Goal: Task Accomplishment & Management: Use online tool/utility

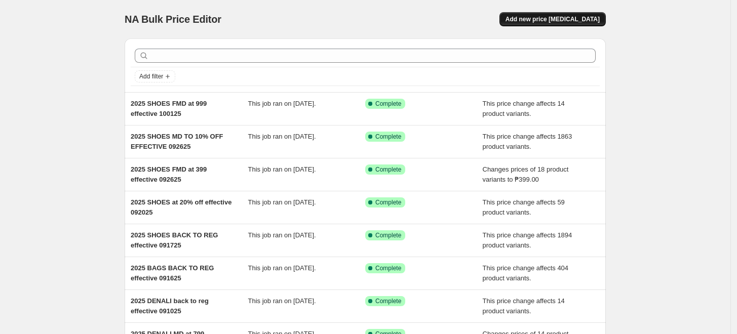
click at [539, 21] on span "Add new price [MEDICAL_DATA]" at bounding box center [553, 19] width 94 height 8
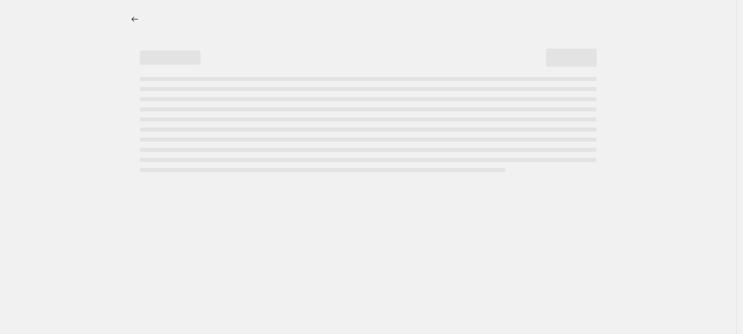
select select "percentage"
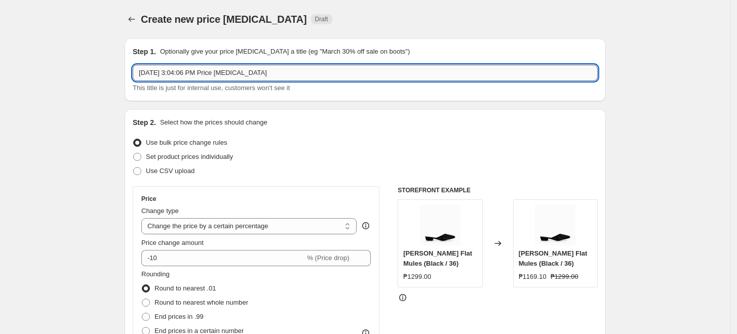
click at [270, 73] on input "[DATE] 3:04:06 PM Price [MEDICAL_DATA]" at bounding box center [365, 73] width 465 height 16
click at [202, 70] on input "2025 SHOES FMD at 799 effective 043025" at bounding box center [365, 73] width 465 height 16
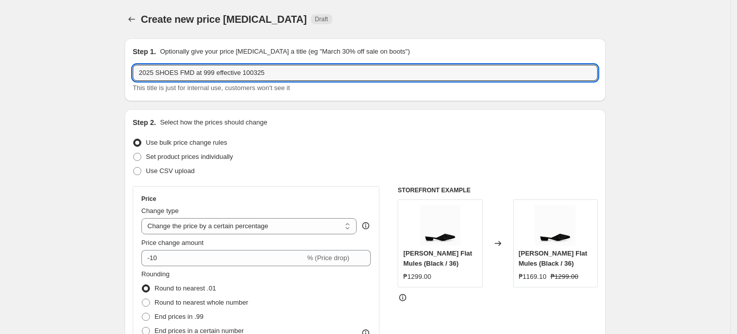
type input "2025 SHOES FMD at 999 effective 100325"
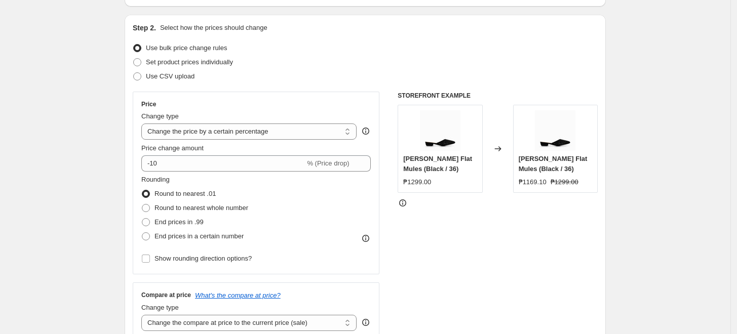
scroll to position [112, 0]
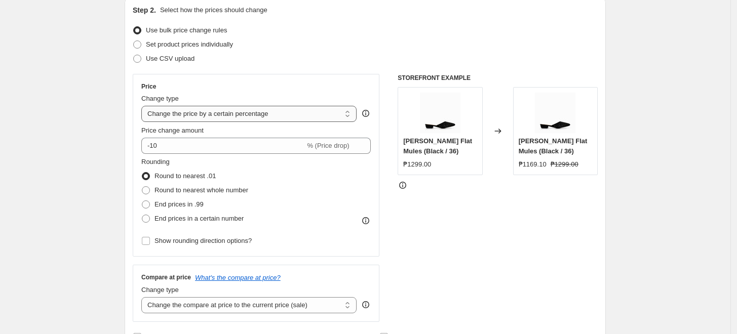
click at [198, 111] on select "Change the price to a certain amount Change the price by a certain amount Chang…" at bounding box center [248, 114] width 215 height 16
select select "bcap"
click at [144, 106] on select "Change the price to a certain amount Change the price by a certain amount Chang…" at bounding box center [248, 114] width 215 height 16
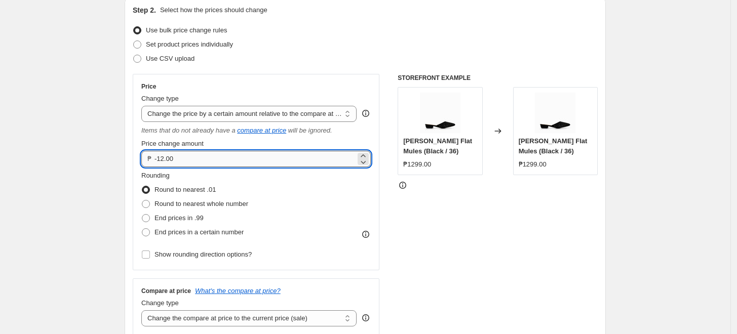
drag, startPoint x: 167, startPoint y: 159, endPoint x: 160, endPoint y: 157, distance: 6.9
click at [160, 157] on input "-12.00" at bounding box center [254, 159] width 201 height 16
type input "-500.00"
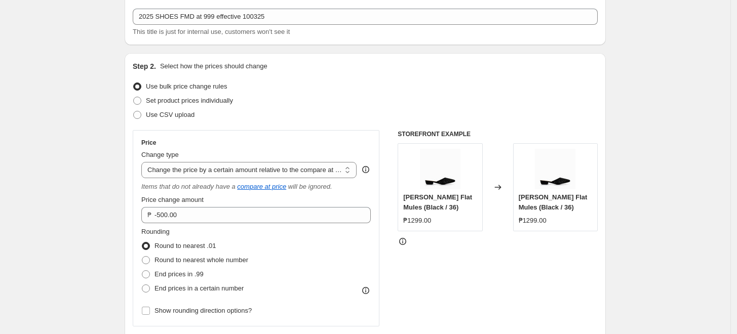
scroll to position [169, 0]
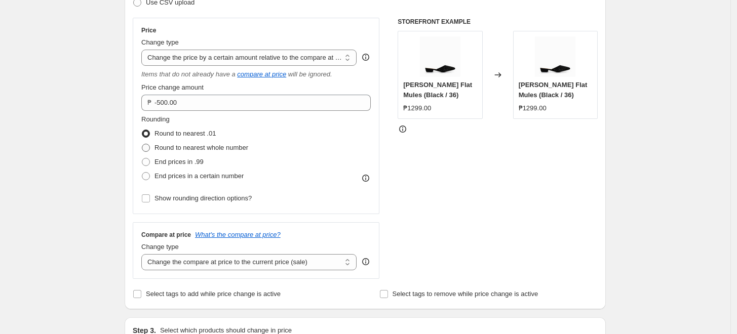
click at [236, 149] on span "Round to nearest whole number" at bounding box center [201, 148] width 94 height 8
click at [142, 144] on input "Round to nearest whole number" at bounding box center [142, 144] width 1 height 1
radio input "true"
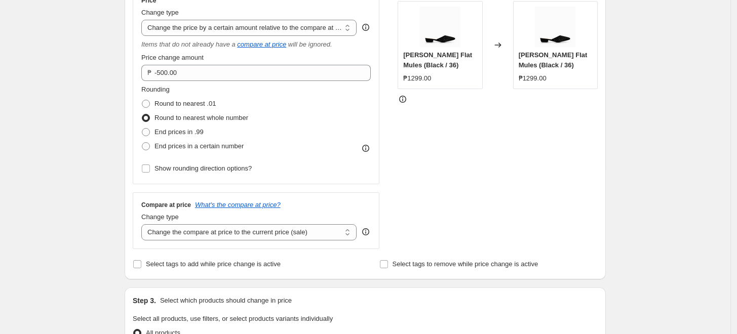
scroll to position [225, 0]
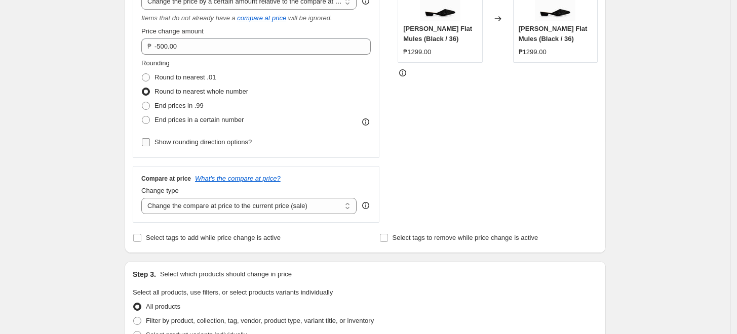
click at [170, 140] on span "Show rounding direction options?" at bounding box center [202, 142] width 97 height 8
click at [150, 140] on input "Show rounding direction options?" at bounding box center [146, 142] width 8 height 8
checkbox input "true"
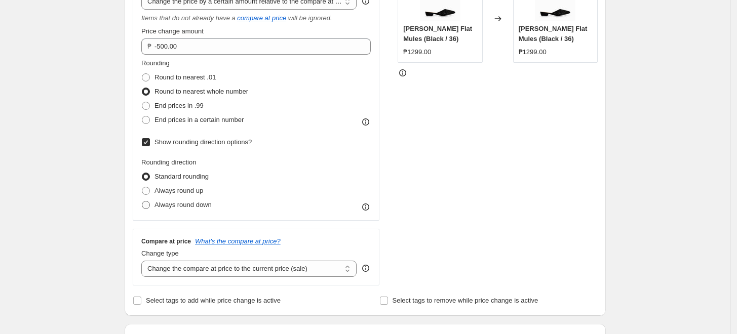
click at [174, 204] on span "Always round down" at bounding box center [182, 205] width 57 height 8
click at [142, 202] on input "Always round down" at bounding box center [142, 201] width 1 height 1
radio input "true"
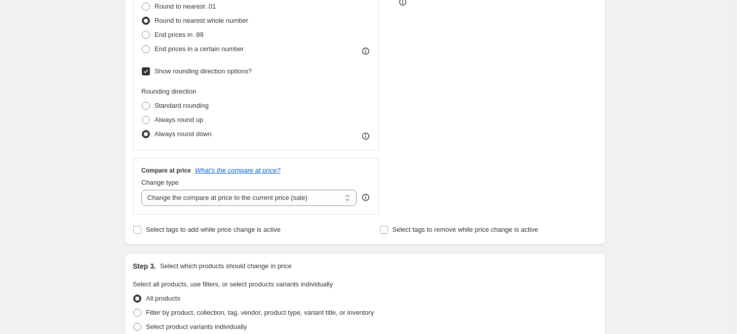
scroll to position [394, 0]
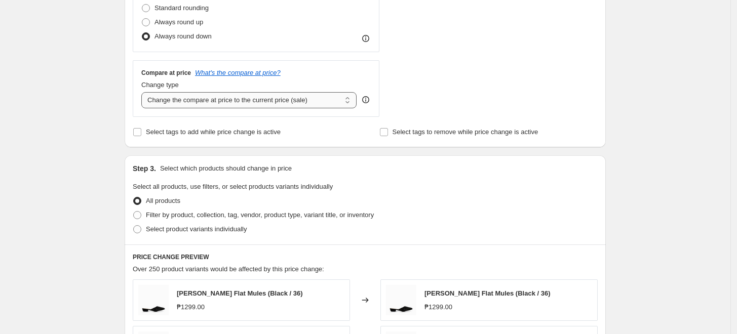
click at [245, 101] on select "Change the compare at price to the current price (sale) Change the compare at p…" at bounding box center [248, 100] width 215 height 16
select select "no_change"
click at [144, 92] on select "Change the compare at price to the current price (sale) Change the compare at p…" at bounding box center [248, 100] width 215 height 16
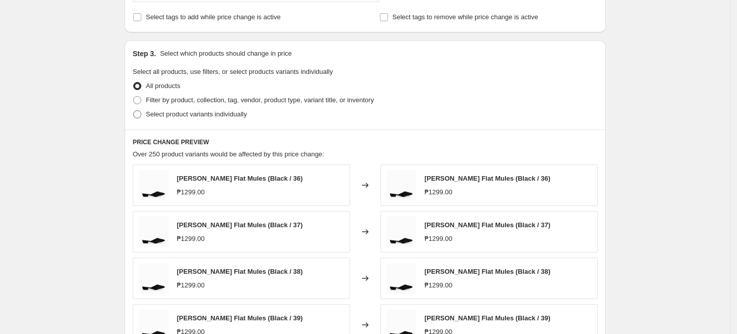
scroll to position [507, 0]
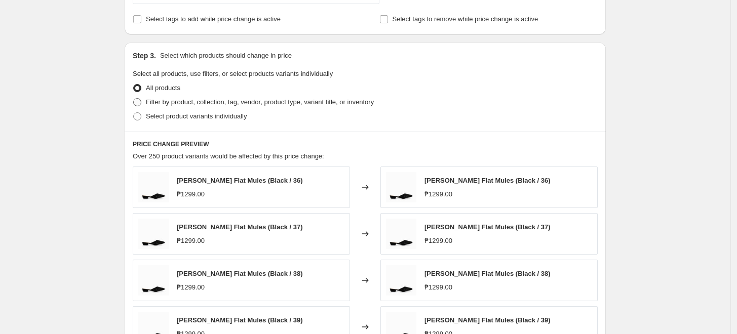
click at [181, 102] on span "Filter by product, collection, tag, vendor, product type, variant title, or inv…" at bounding box center [260, 102] width 228 height 8
click at [134, 99] on input "Filter by product, collection, tag, vendor, product type, variant title, or inv…" at bounding box center [133, 98] width 1 height 1
radio input "true"
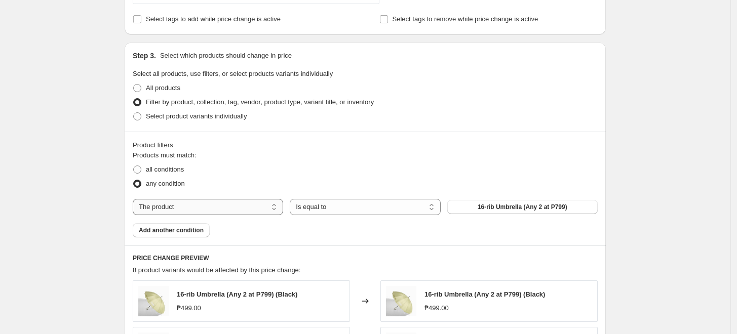
click at [205, 205] on select "The product The product's collection The product's tag The product's vendor The…" at bounding box center [208, 207] width 150 height 16
select select "tag"
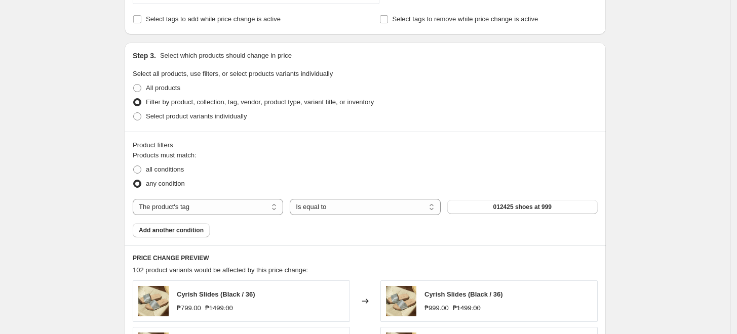
click at [522, 205] on span "012425 shoes at 999" at bounding box center [522, 207] width 58 height 8
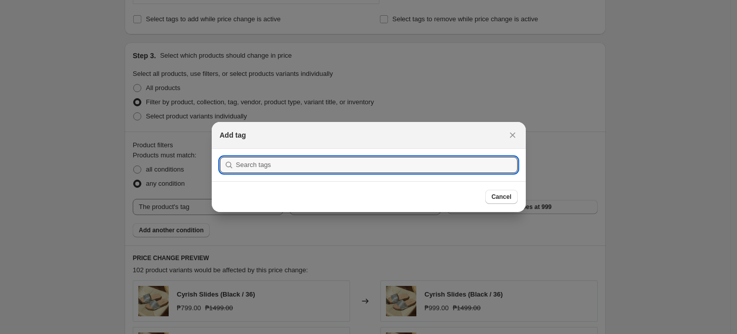
scroll to position [0, 0]
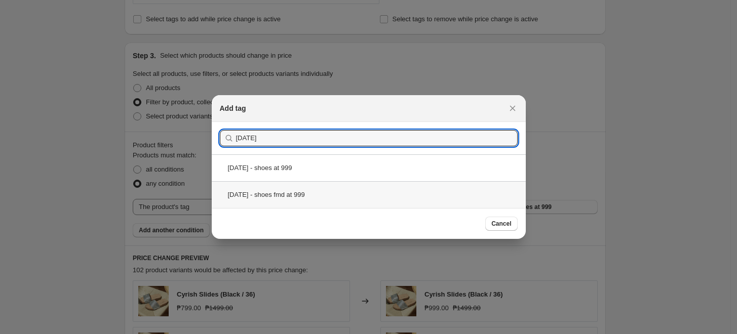
type input "[DATE]"
click at [353, 200] on div "[DATE] - shoes fmd at 999" at bounding box center [369, 194] width 314 height 27
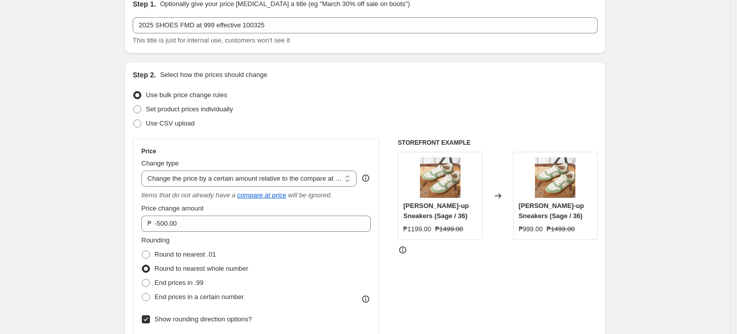
scroll to position [112, 0]
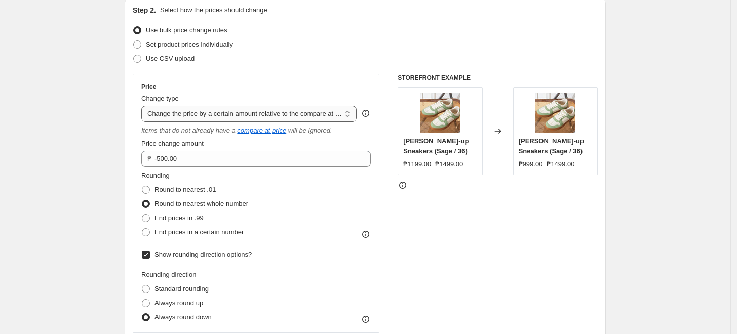
click at [266, 115] on select "Change the price to a certain amount Change the price by a certain amount Chang…" at bounding box center [248, 114] width 215 height 16
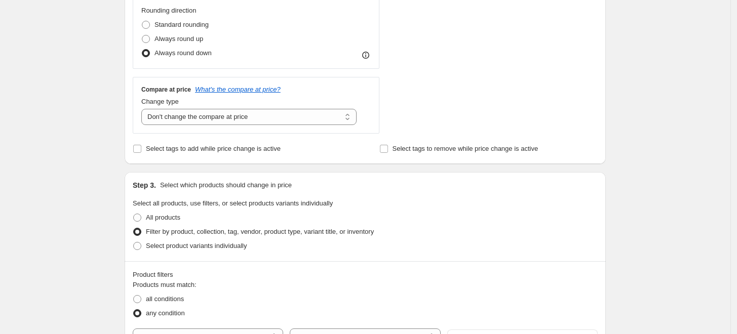
scroll to position [394, 0]
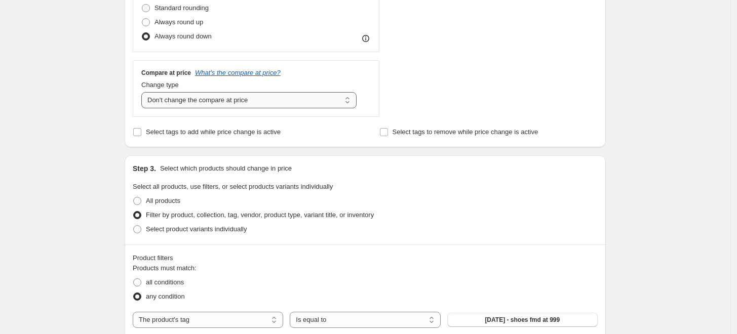
click at [274, 104] on select "Change the compare at price to the current price (sale) Change the compare at p…" at bounding box center [248, 100] width 215 height 16
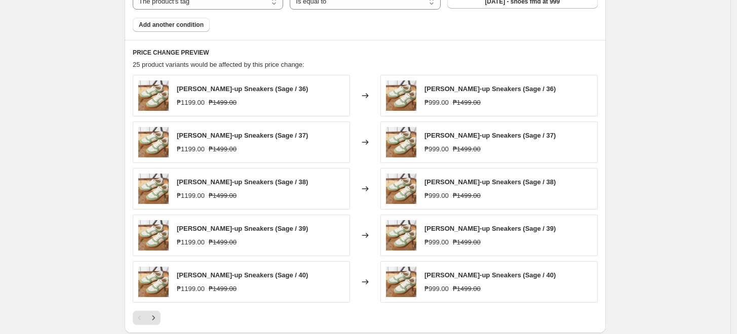
scroll to position [731, 0]
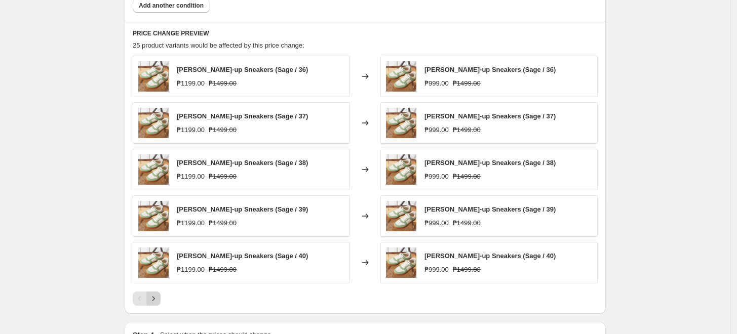
click at [149, 295] on button "Next" at bounding box center [153, 299] width 14 height 14
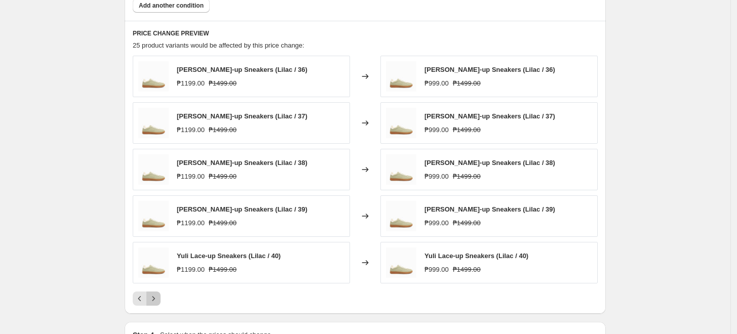
click at [154, 299] on icon "Next" at bounding box center [153, 299] width 10 height 10
click at [159, 297] on icon "Next" at bounding box center [153, 299] width 10 height 10
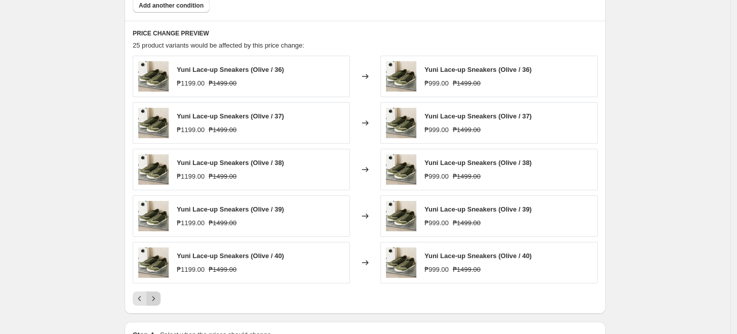
click at [155, 298] on icon "Next" at bounding box center [153, 299] width 3 height 5
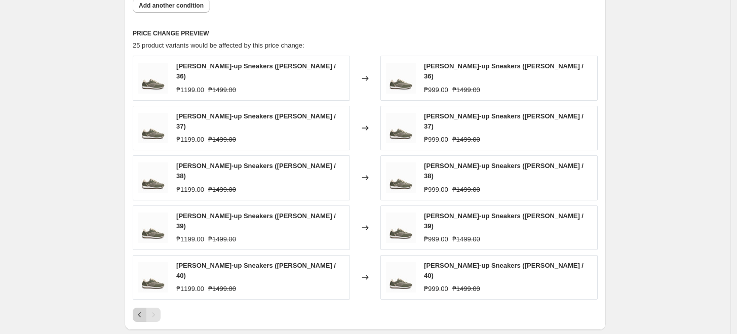
click at [138, 310] on icon "Previous" at bounding box center [140, 315] width 10 height 10
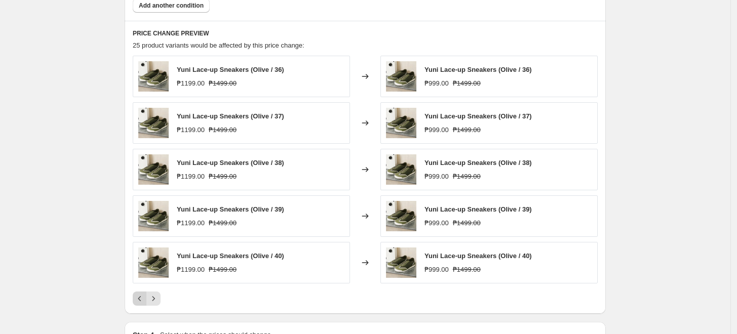
click at [139, 300] on icon "Previous" at bounding box center [140, 299] width 10 height 10
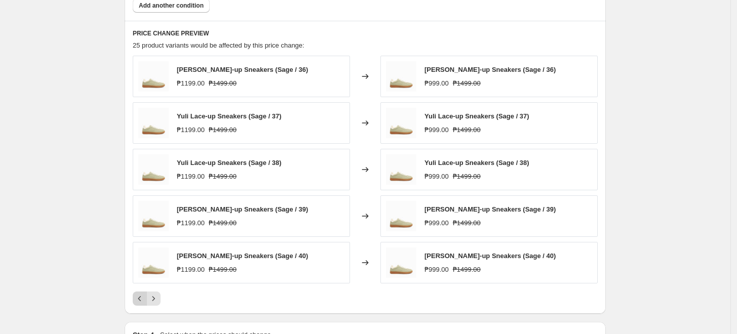
click at [139, 300] on icon "Previous" at bounding box center [140, 299] width 10 height 10
click at [145, 297] on icon "Previous" at bounding box center [140, 299] width 10 height 10
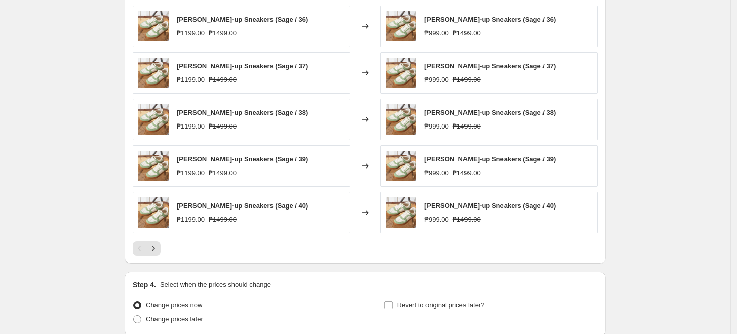
scroll to position [868, 0]
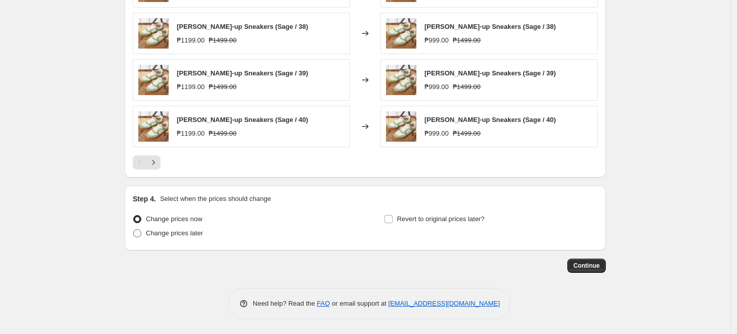
click at [195, 236] on span "Change prices later" at bounding box center [174, 233] width 57 height 8
click at [134, 230] on input "Change prices later" at bounding box center [133, 229] width 1 height 1
radio input "true"
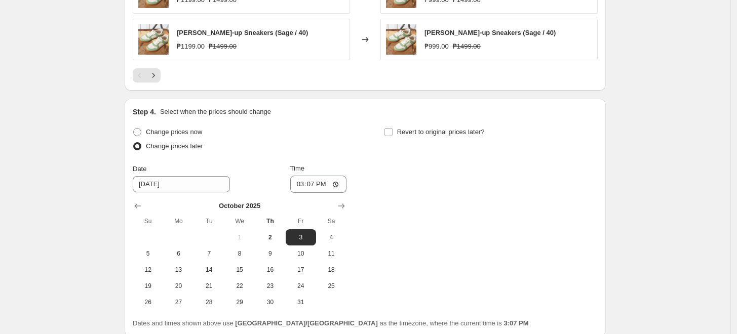
scroll to position [1037, 0]
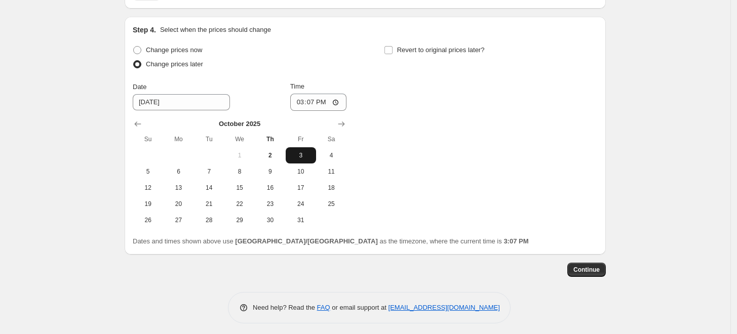
click at [298, 158] on span "3" at bounding box center [301, 155] width 22 height 8
click at [300, 103] on input "15:07" at bounding box center [318, 102] width 57 height 17
type input "00:00"
click at [481, 126] on div "Change prices now Change prices later Date [DATE] Time 00:00 [DATE] Su Mo Tu We…" at bounding box center [365, 135] width 465 height 185
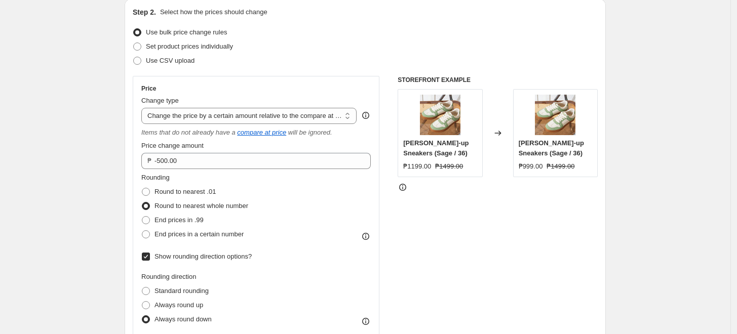
scroll to position [112, 0]
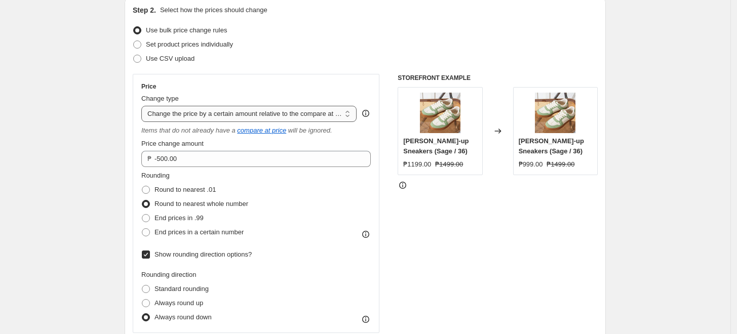
click at [256, 113] on select "Change the price to a certain amount Change the price by a certain amount Chang…" at bounding box center [248, 114] width 215 height 16
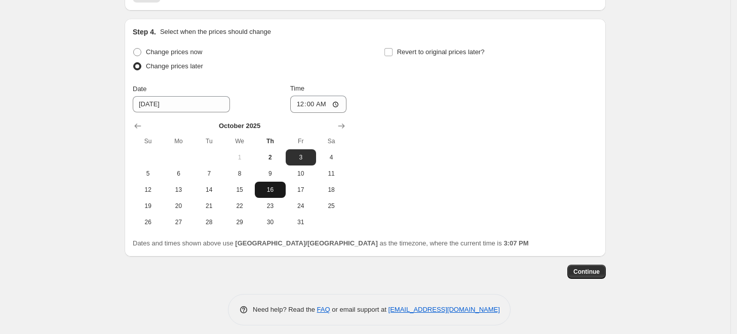
scroll to position [1041, 0]
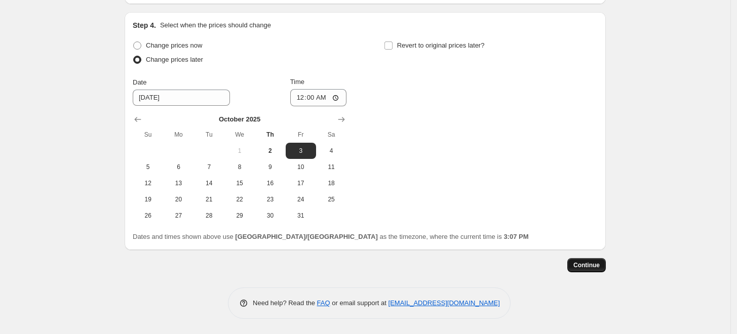
click at [590, 265] on span "Continue" at bounding box center [586, 265] width 26 height 8
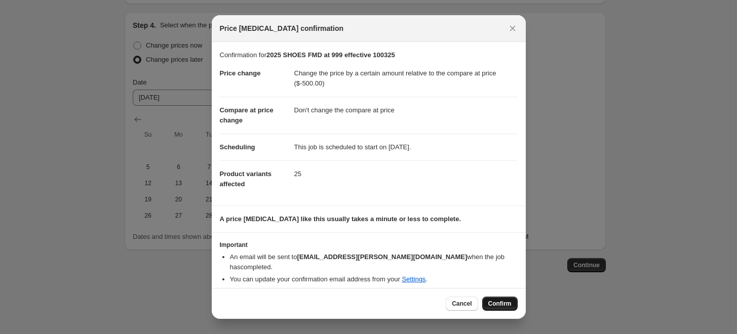
click at [496, 301] on span "Confirm" at bounding box center [499, 304] width 23 height 8
